Goal: Submit feedback/report problem

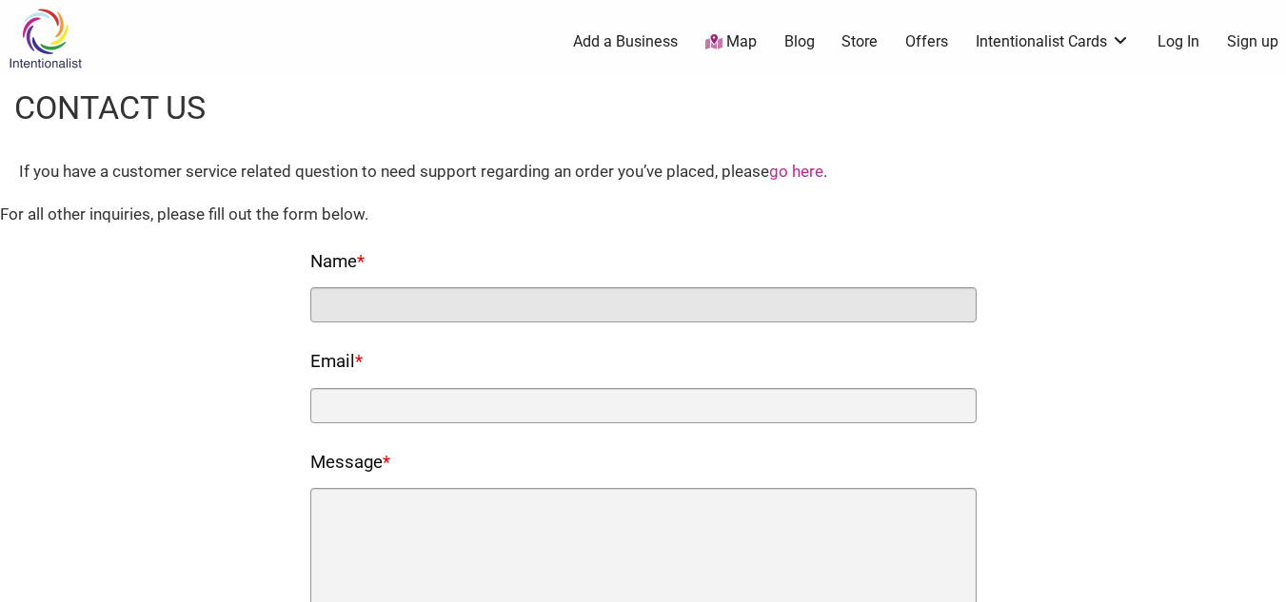
click at [522, 306] on input "Name *" at bounding box center [643, 304] width 666 height 35
click at [499, 309] on input "Name *" at bounding box center [643, 304] width 666 height 35
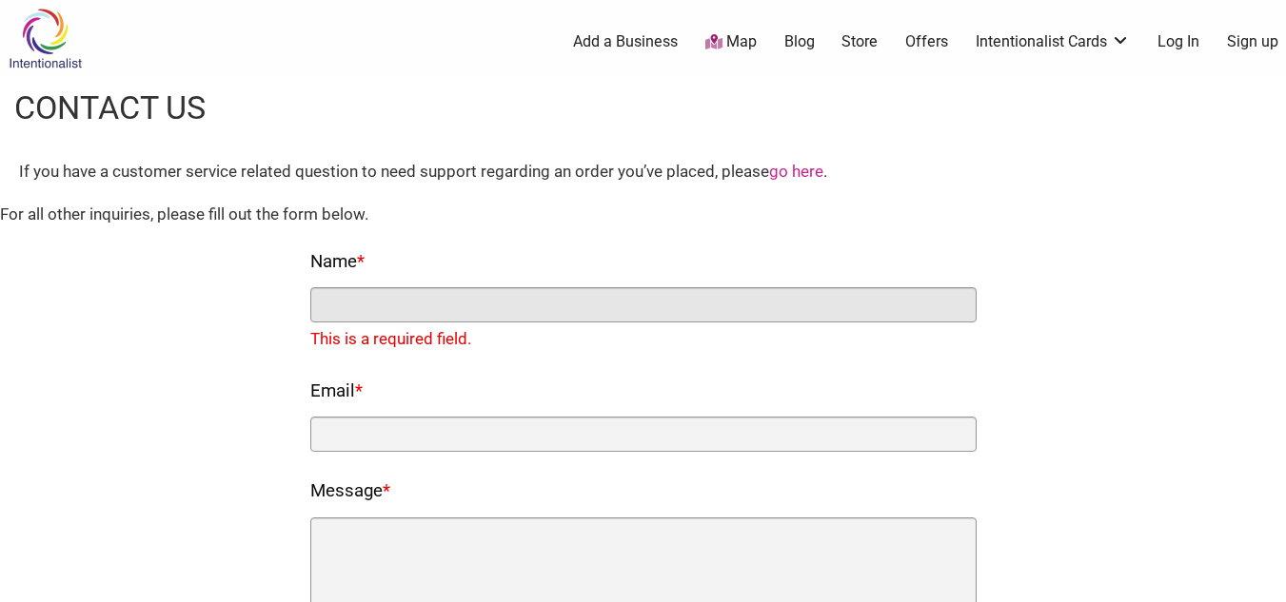
click at [556, 289] on input "Name *" at bounding box center [643, 304] width 666 height 35
click at [554, 302] on input "Name *" at bounding box center [643, 304] width 666 height 35
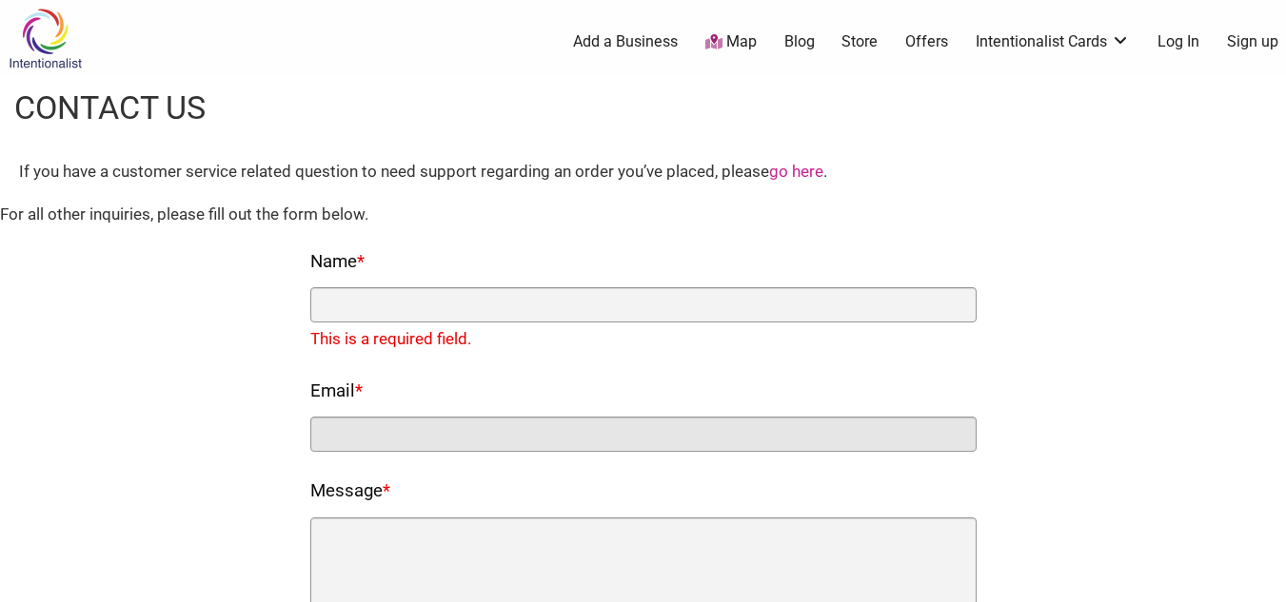
click at [515, 431] on input "Email *" at bounding box center [643, 434] width 666 height 35
type input "[EMAIL_ADDRESS][DOMAIN_NAME]"
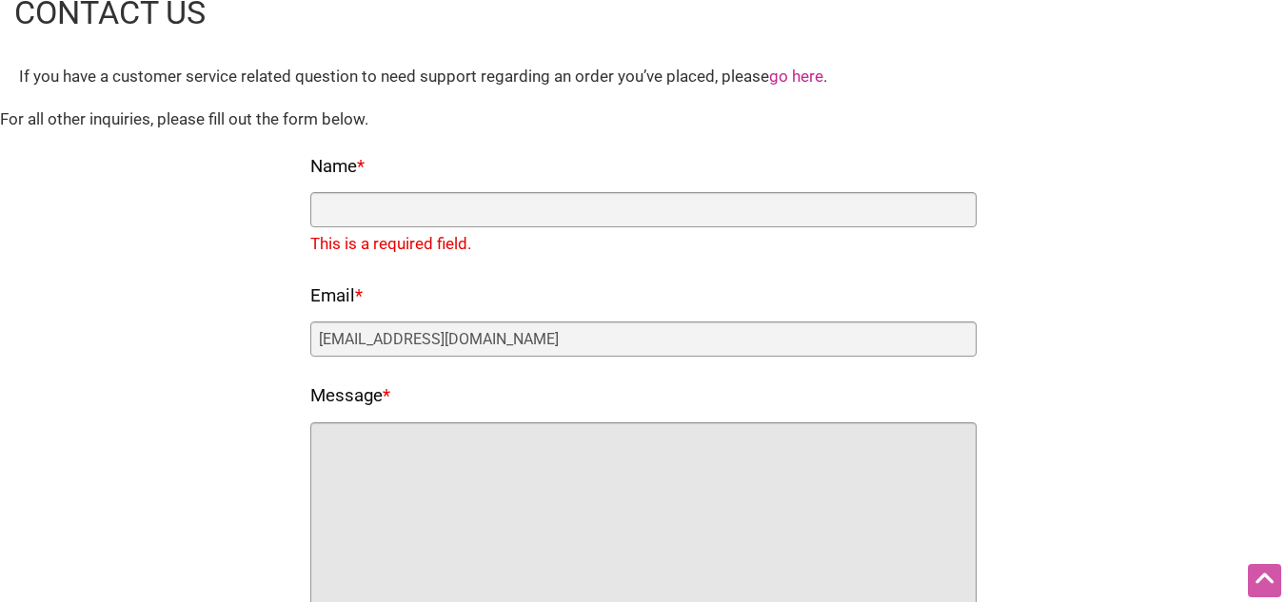
click at [476, 494] on textarea "Message *" at bounding box center [643, 518] width 666 height 190
click at [706, 536] on textarea "Message *" at bounding box center [643, 518] width 666 height 190
paste textarea "Lo Ips Dolor sit Ametcon, ad elitsed doei tempor in utlaboreetd ma ali enima. M…"
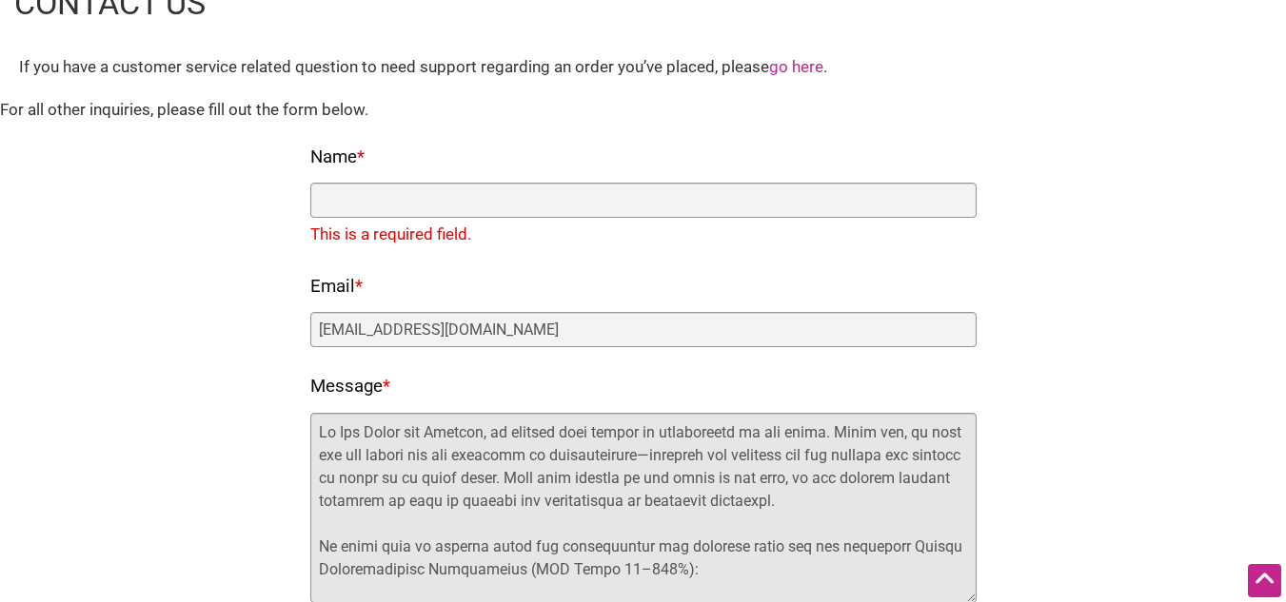
scroll to position [616, 0]
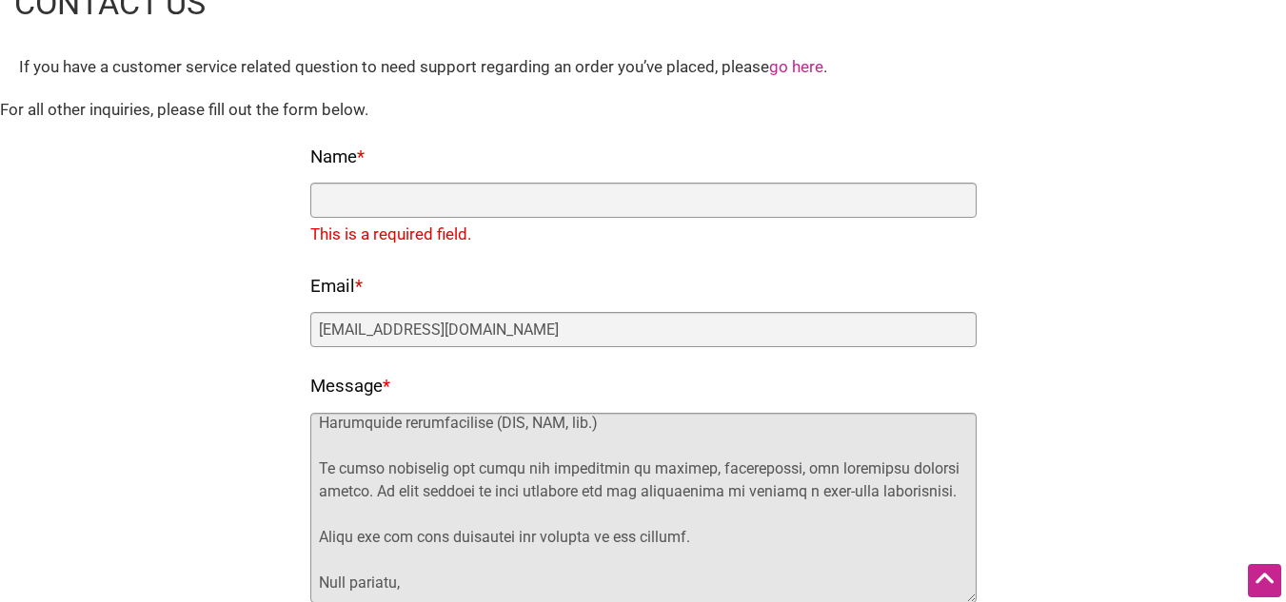
type textarea "Lo Ips Dolor sit Ametcon, ad elitsed doei tempor in utlaboreetd ma ali enima. M…"
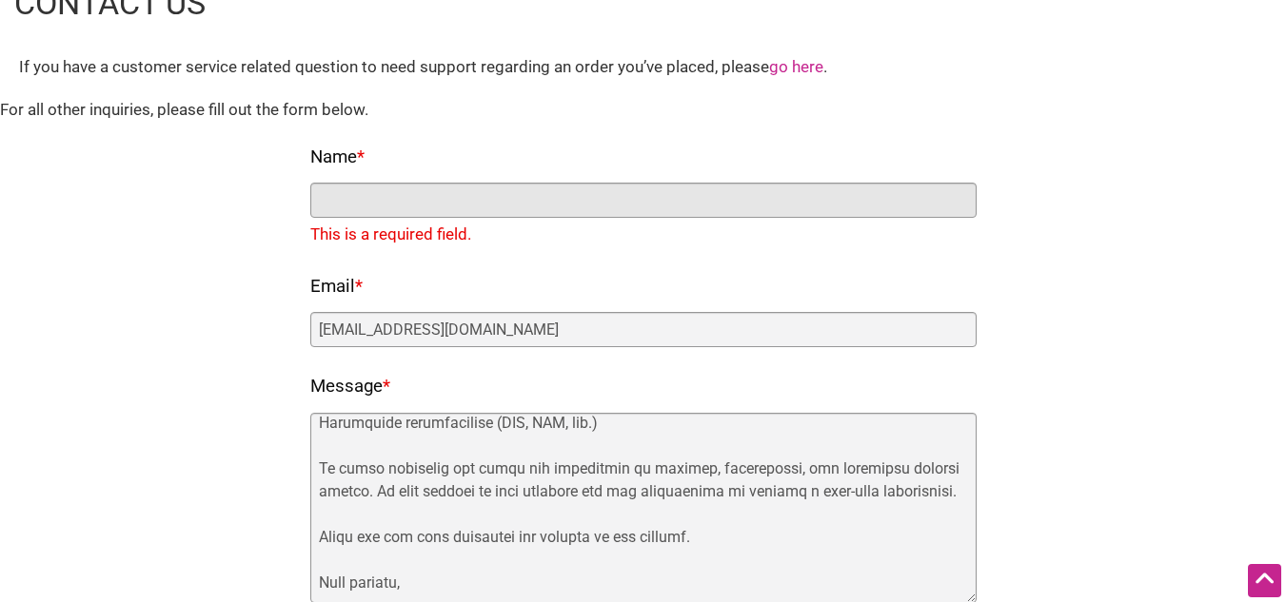
click at [522, 194] on input "Name *" at bounding box center [643, 200] width 666 height 35
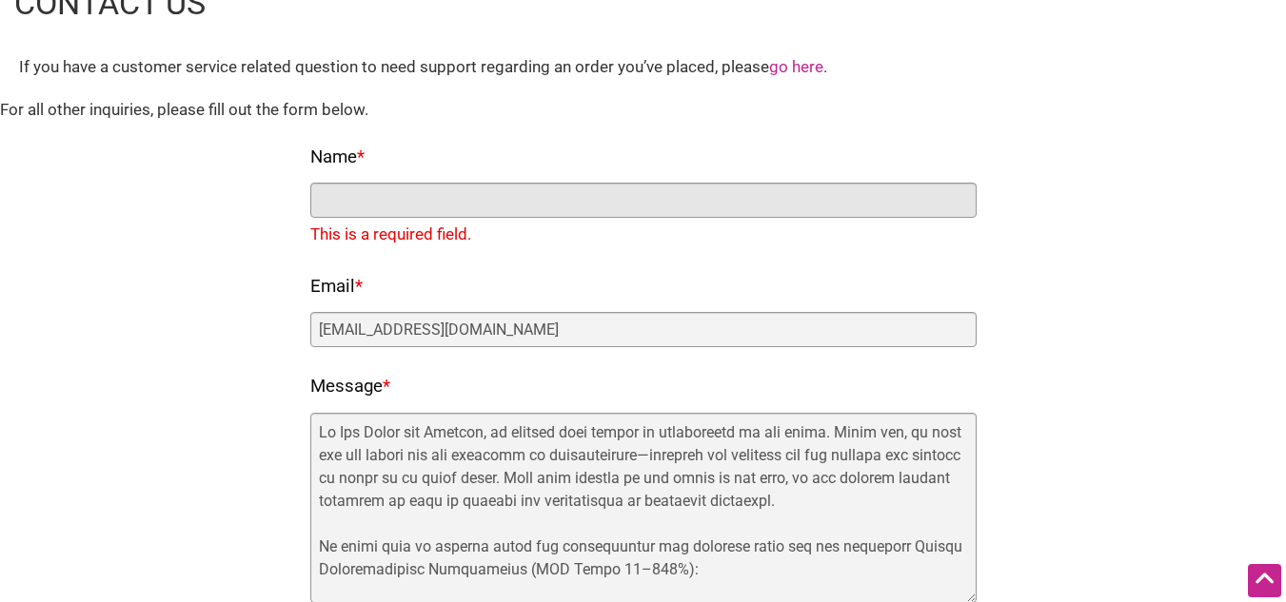
click at [420, 198] on input "Name *" at bounding box center [643, 200] width 666 height 35
paste input "[PERSON_NAME]"
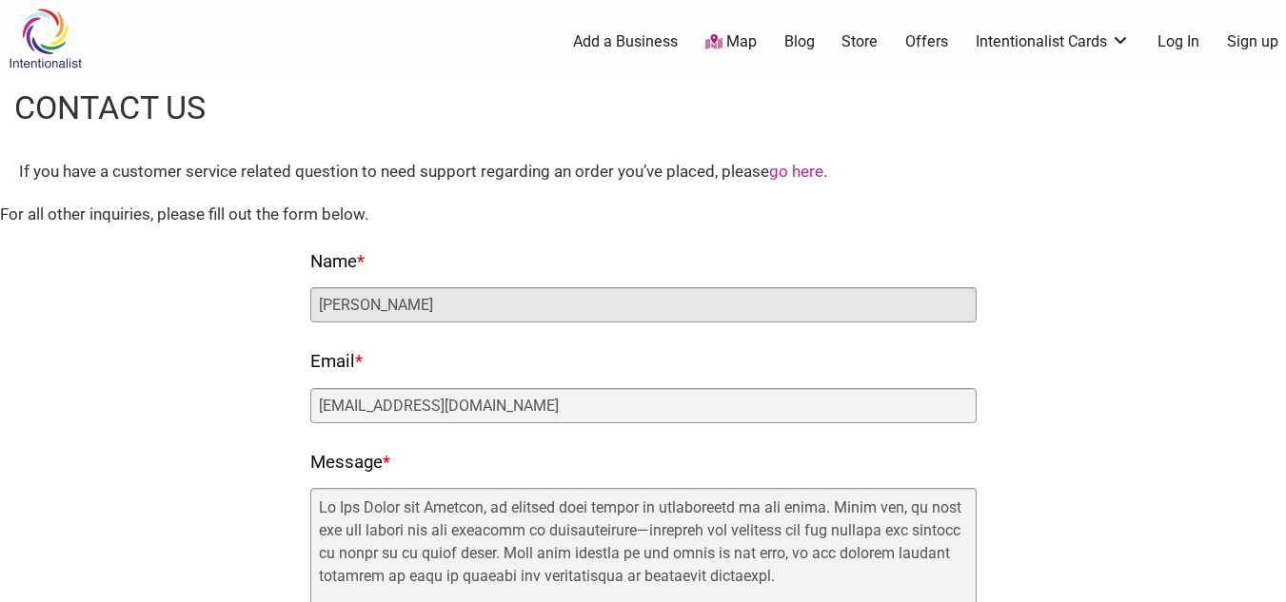
scroll to position [381, 0]
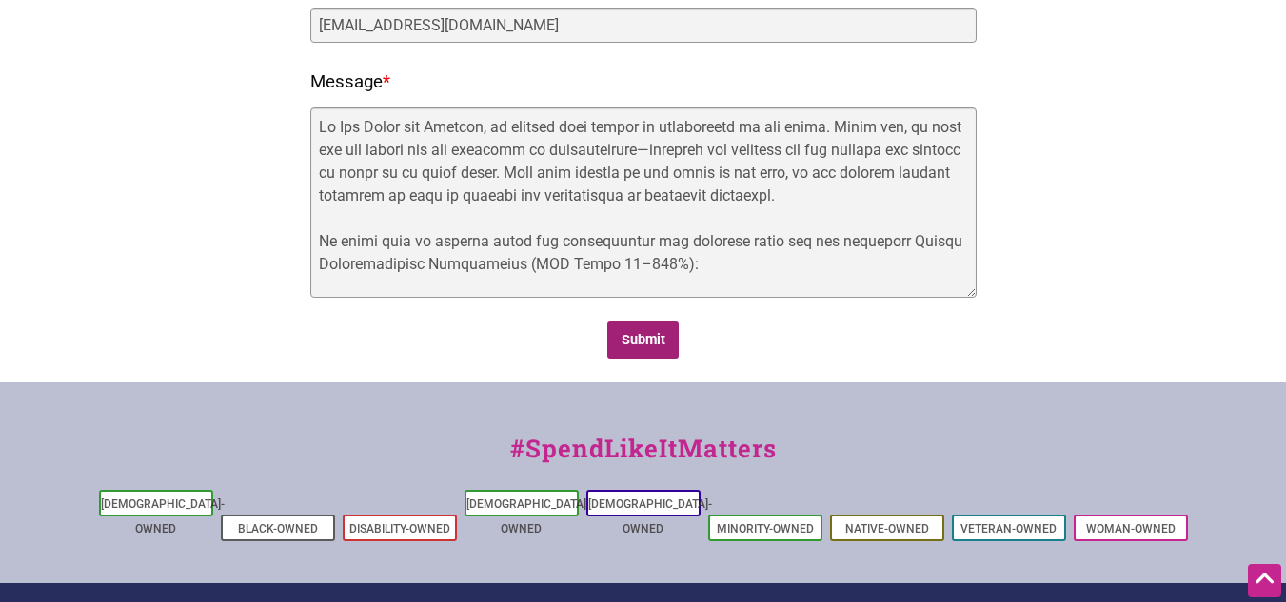
type input "[PERSON_NAME]"
click at [657, 345] on input "Submit" at bounding box center [642, 340] width 71 height 37
